Goal: Find contact information: Find contact information

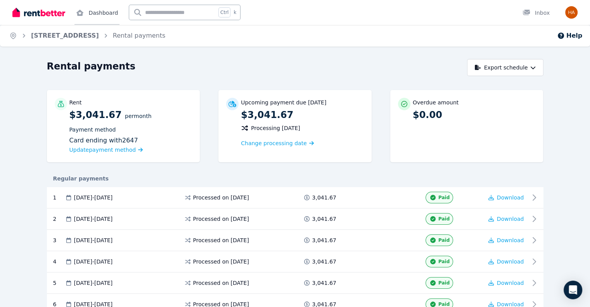
click at [101, 10] on link "Dashboard" at bounding box center [96, 12] width 45 height 25
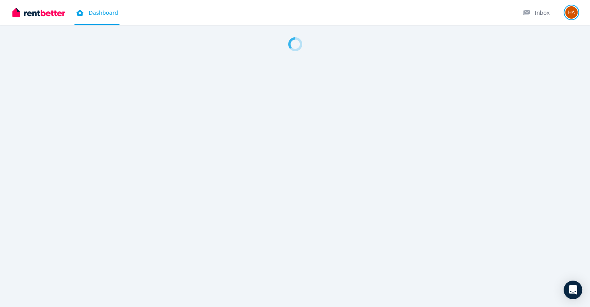
click at [577, 9] on div "Open user menu" at bounding box center [571, 12] width 12 height 12
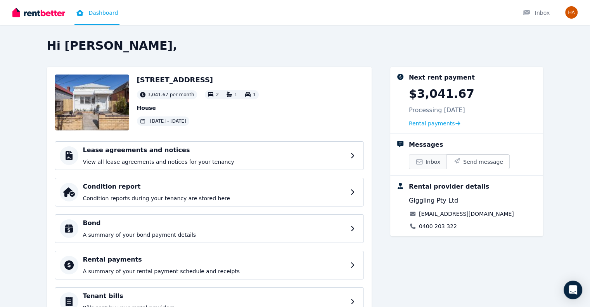
click at [440, 163] on span "Inbox" at bounding box center [432, 162] width 15 height 8
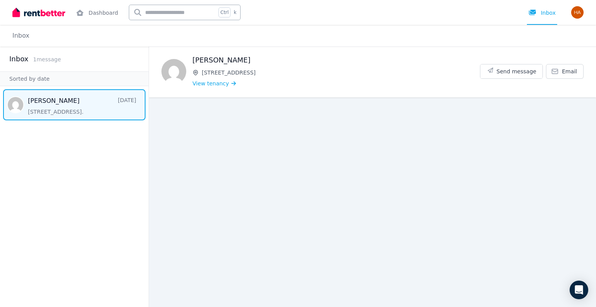
drag, startPoint x: 253, startPoint y: 61, endPoint x: 219, endPoint y: 62, distance: 34.2
click at [219, 62] on h1 "George Fattouche" at bounding box center [335, 60] width 287 height 11
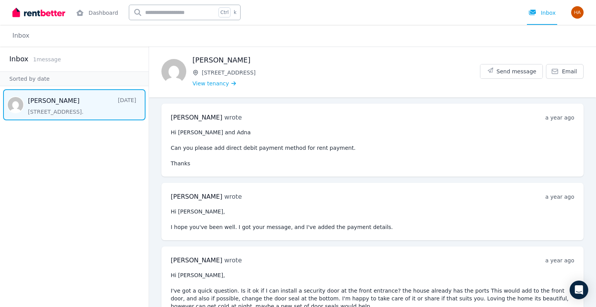
copy h1 "Fattouche"
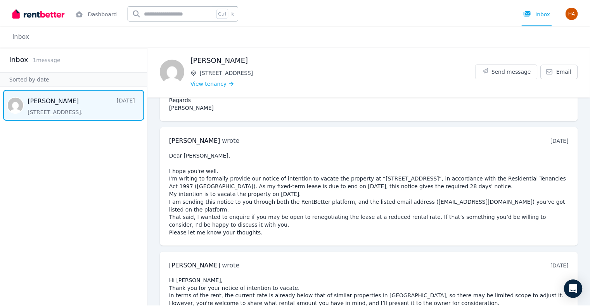
scroll to position [341, 0]
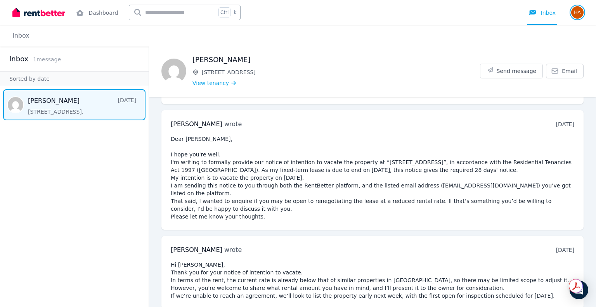
click at [579, 14] on img "button" at bounding box center [577, 12] width 12 height 12
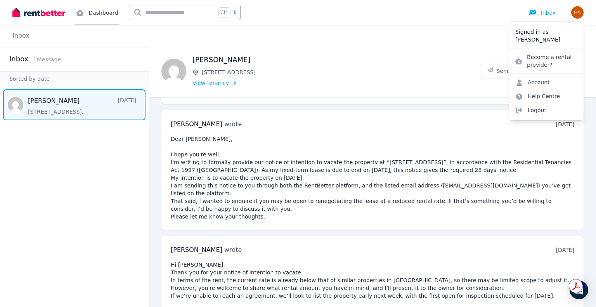
click at [74, 18] on link "Dashboard" at bounding box center [96, 12] width 45 height 25
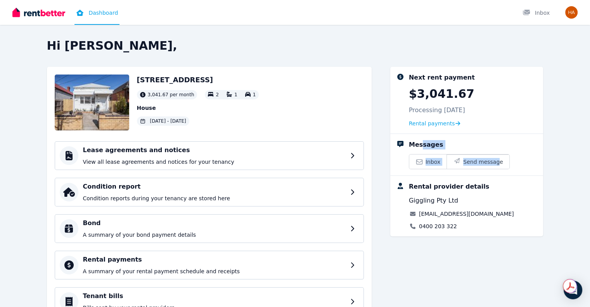
drag, startPoint x: 496, startPoint y: 146, endPoint x: 432, endPoint y: 141, distance: 64.2
click at [432, 141] on div "Messages Inbox Send message" at bounding box center [473, 154] width 128 height 29
drag, startPoint x: 502, startPoint y: 213, endPoint x: 431, endPoint y: 213, distance: 70.2
click at [431, 213] on div "Rental provider details Giggling Pty Ltd info@atelierwindsor.com.au 0400 203 322" at bounding box center [473, 206] width 128 height 48
copy link "info@atelierwindsor.com.au"
